Goal: Information Seeking & Learning: Check status

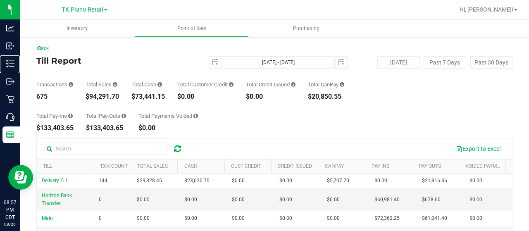
click at [0, 0] on p "Inventory" at bounding box center [0, 0] width 0 height 0
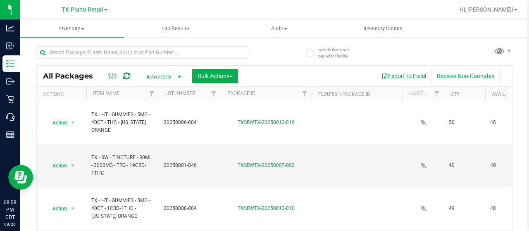
click at [86, 9] on span "TX Plano Retail" at bounding box center [83, 9] width 42 height 7
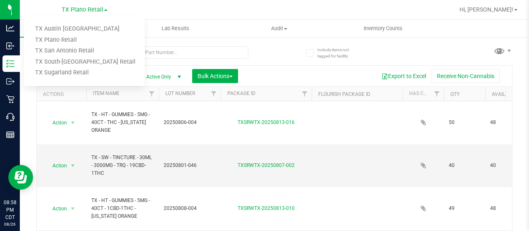
click at [76, 30] on link "TX Austin [GEOGRAPHIC_DATA]" at bounding box center [84, 29] width 121 height 11
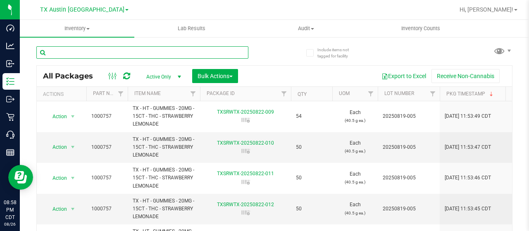
click at [132, 54] on input "text" at bounding box center [142, 52] width 212 height 12
type input "t"
type input "o"
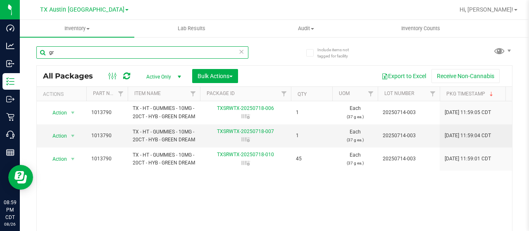
type input "g"
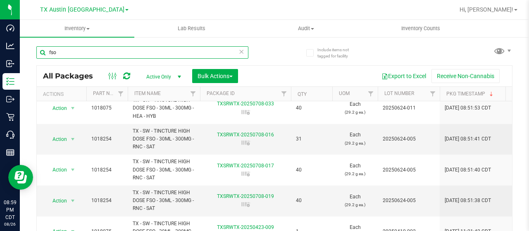
scroll to position [57, 0]
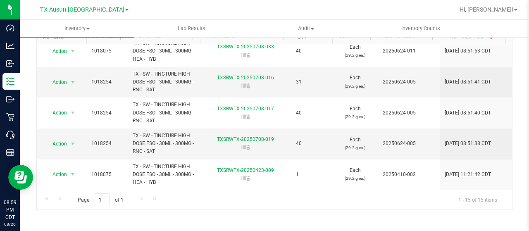
type input "fso"
click at [0, 0] on p "Reports" at bounding box center [0, 0] width 0 height 0
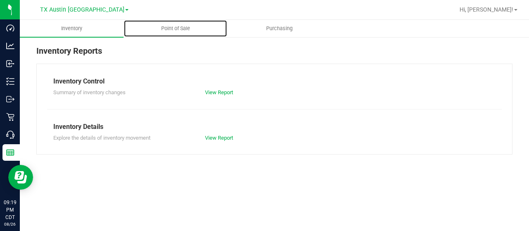
click at [172, 31] on span "Point of Sale" at bounding box center [175, 28] width 51 height 7
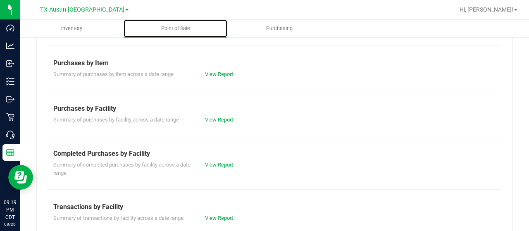
scroll to position [109, 0]
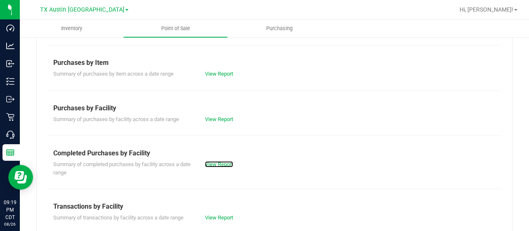
click at [215, 161] on link "View Report" at bounding box center [219, 164] width 28 height 6
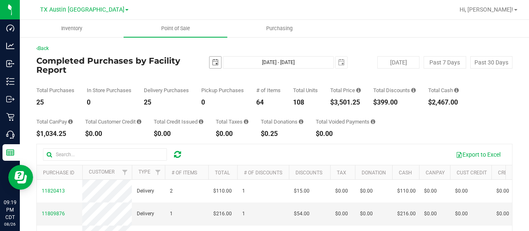
click at [218, 62] on span "select" at bounding box center [216, 63] width 12 height 12
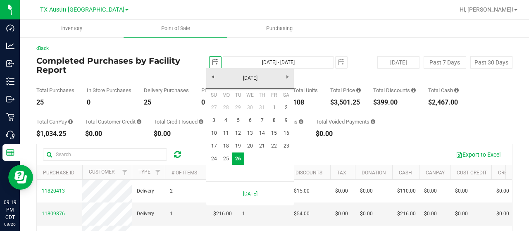
scroll to position [0, 20]
click at [217, 84] on link "[DATE]" at bounding box center [250, 78] width 89 height 13
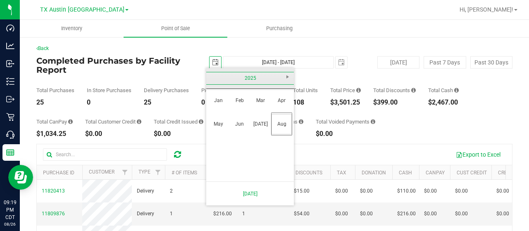
click at [217, 84] on link "2025" at bounding box center [250, 78] width 89 height 13
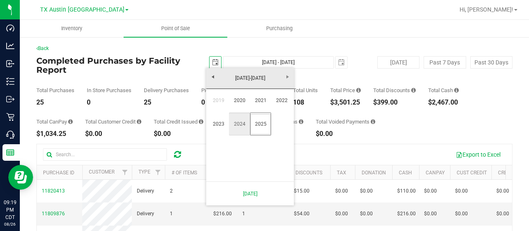
click at [240, 123] on link "2024" at bounding box center [239, 124] width 21 height 21
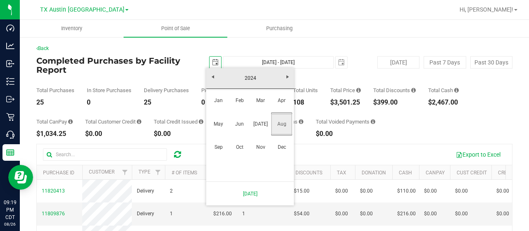
click at [278, 125] on link "Aug" at bounding box center [281, 124] width 21 height 21
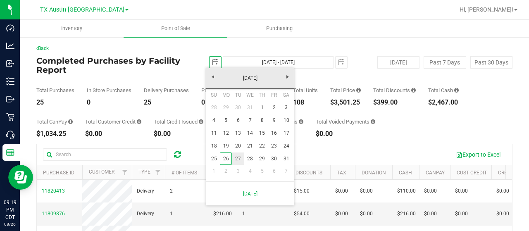
click at [237, 157] on link "27" at bounding box center [238, 159] width 12 height 13
type input "[DATE]"
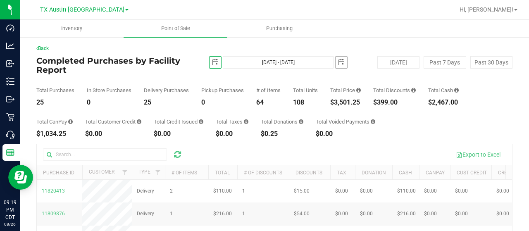
click at [341, 60] on span "select" at bounding box center [342, 63] width 12 height 12
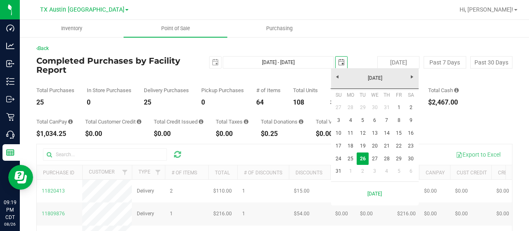
scroll to position [0, 20]
click at [336, 76] on link "[DATE]" at bounding box center [375, 78] width 89 height 13
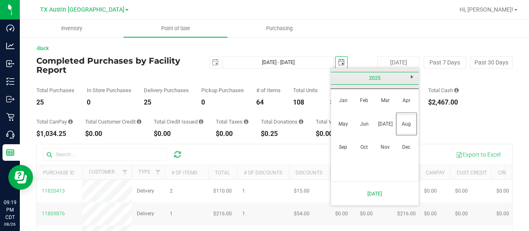
click at [336, 76] on link "2025" at bounding box center [375, 78] width 89 height 13
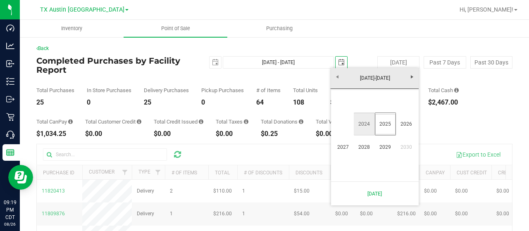
click at [360, 124] on link "2024" at bounding box center [364, 124] width 21 height 21
click at [403, 126] on link "Aug" at bounding box center [406, 124] width 21 height 21
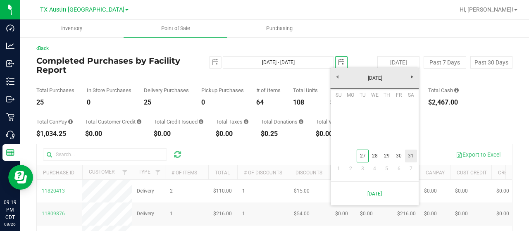
click at [413, 161] on link "31" at bounding box center [411, 156] width 12 height 13
type input "[DATE] - [DATE]"
type input "[DATE]"
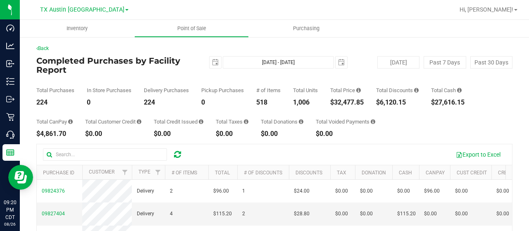
click at [73, 10] on span "TX Austin [GEOGRAPHIC_DATA]" at bounding box center [82, 9] width 84 height 7
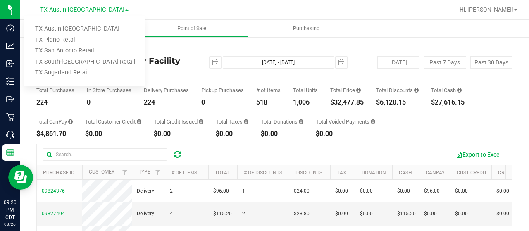
click at [67, 40] on link "TX Plano Retail" at bounding box center [84, 40] width 121 height 11
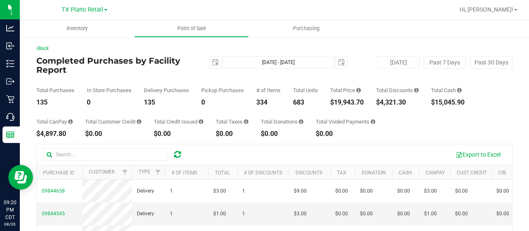
click at [78, 7] on span "TX Plano Retail" at bounding box center [83, 9] width 42 height 7
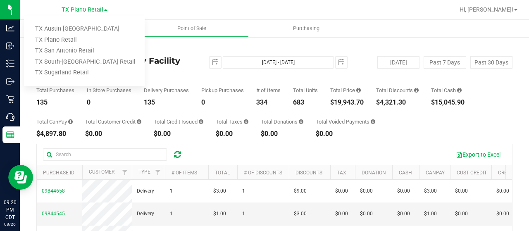
click at [73, 52] on link "TX San Antonio Retail" at bounding box center [84, 50] width 121 height 11
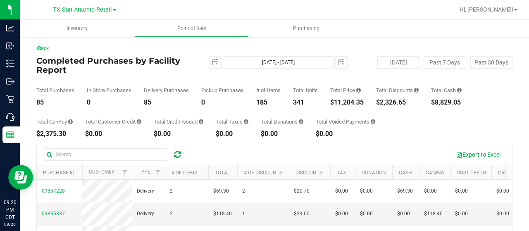
click at [65, 10] on span "TX San Antonio Retail" at bounding box center [82, 9] width 59 height 7
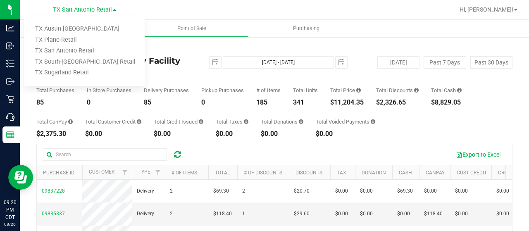
click at [60, 61] on link "TX South-[GEOGRAPHIC_DATA] Retail" at bounding box center [84, 62] width 121 height 11
